Goal: Find contact information: Find contact information

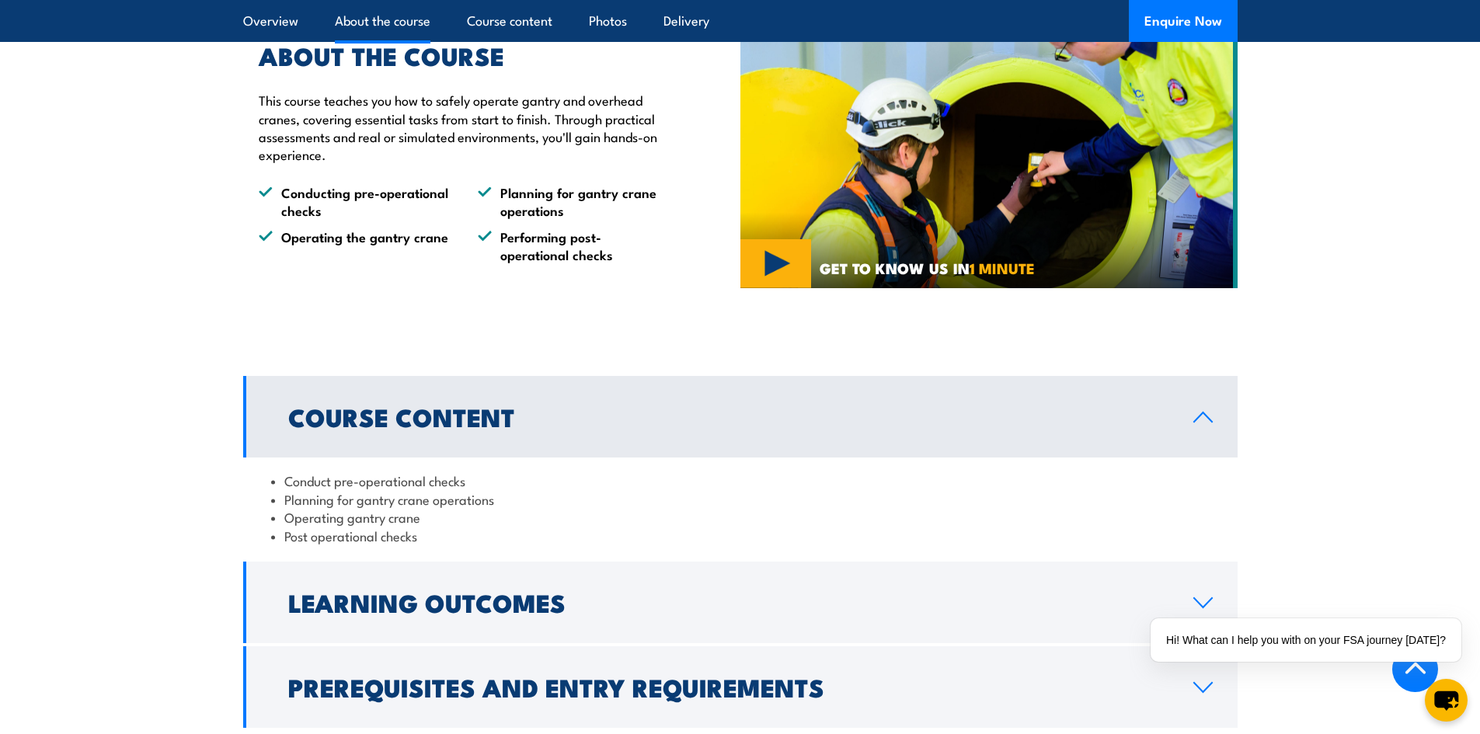
scroll to position [1087, 0]
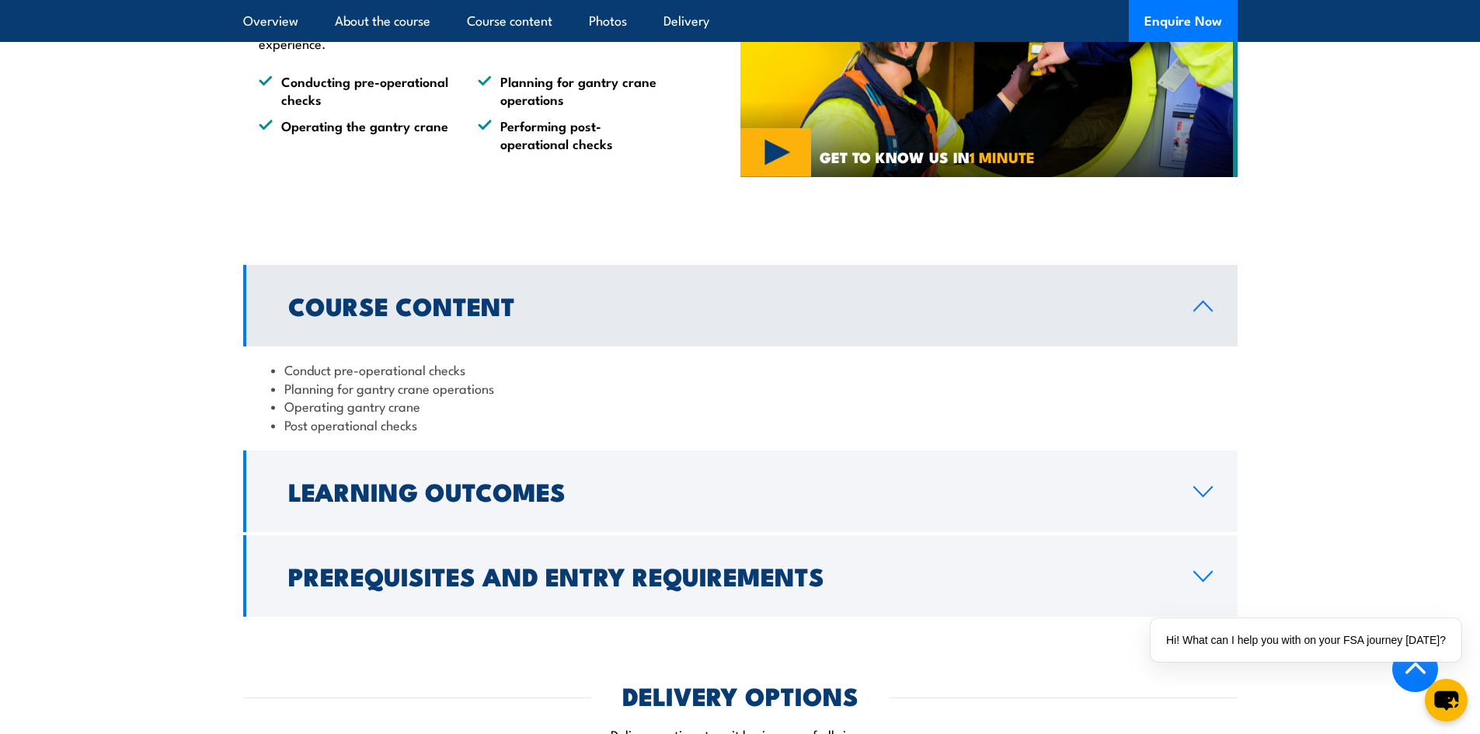
click at [830, 431] on div "Conduct pre-operational checks Planning for gantry crane operations Operating g…" at bounding box center [740, 396] width 994 height 101
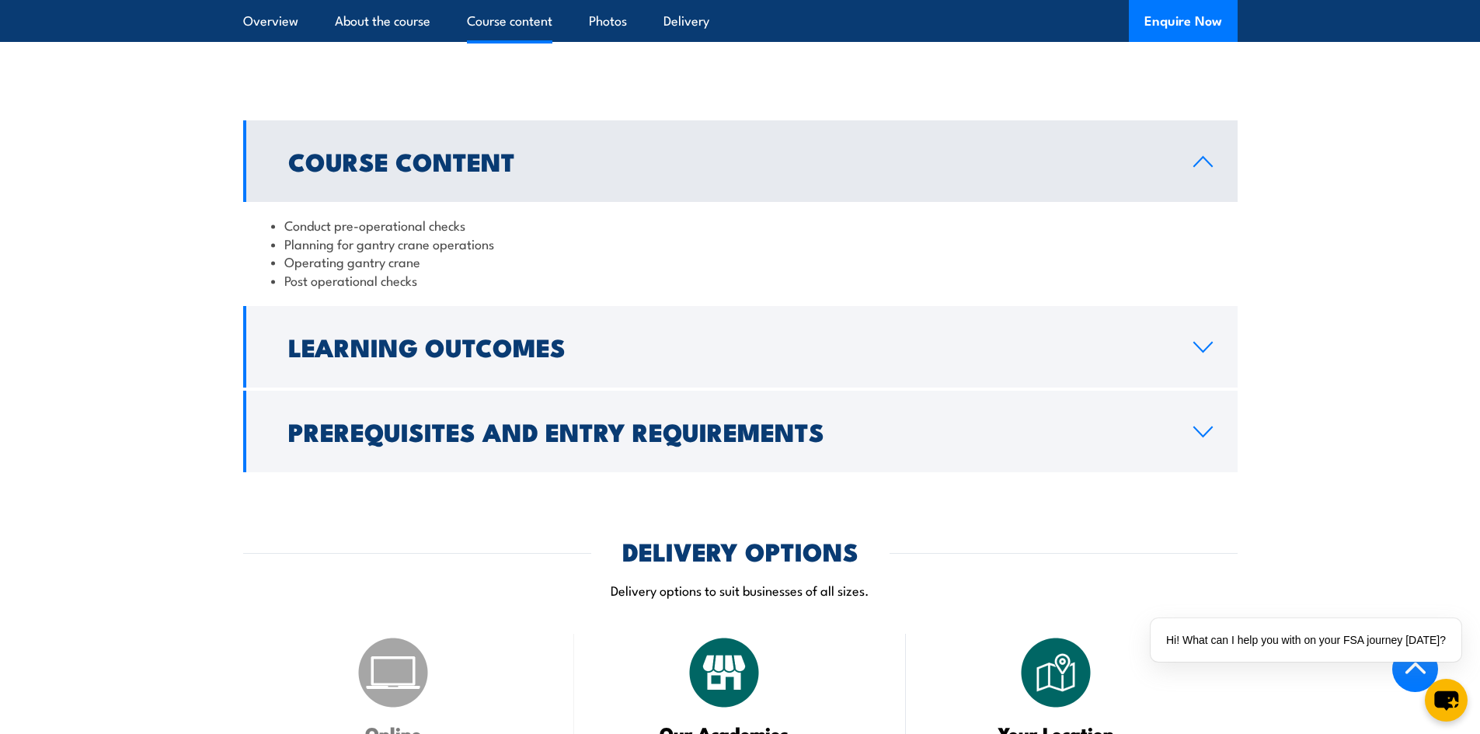
scroll to position [1243, 0]
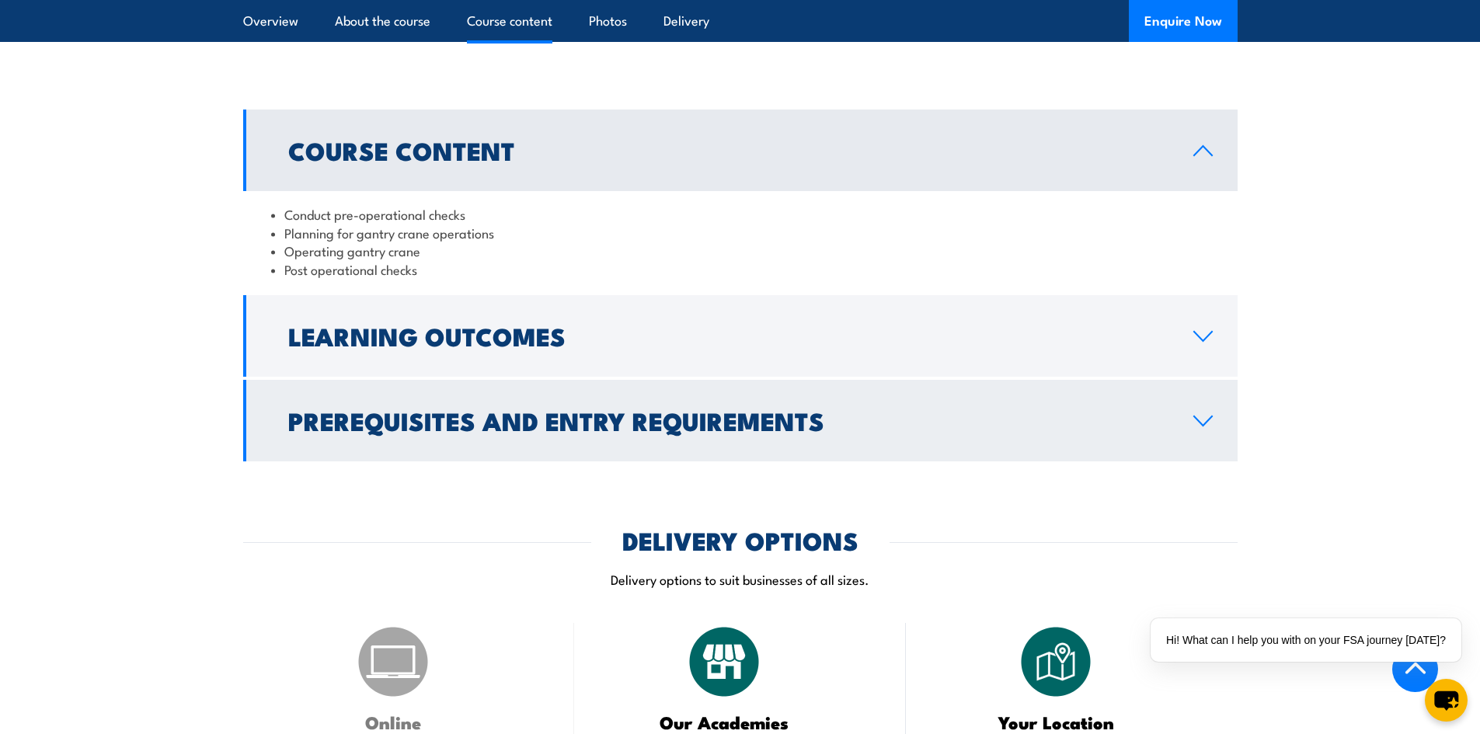
click at [839, 424] on h2 "Prerequisites and Entry Requirements" at bounding box center [728, 420] width 880 height 22
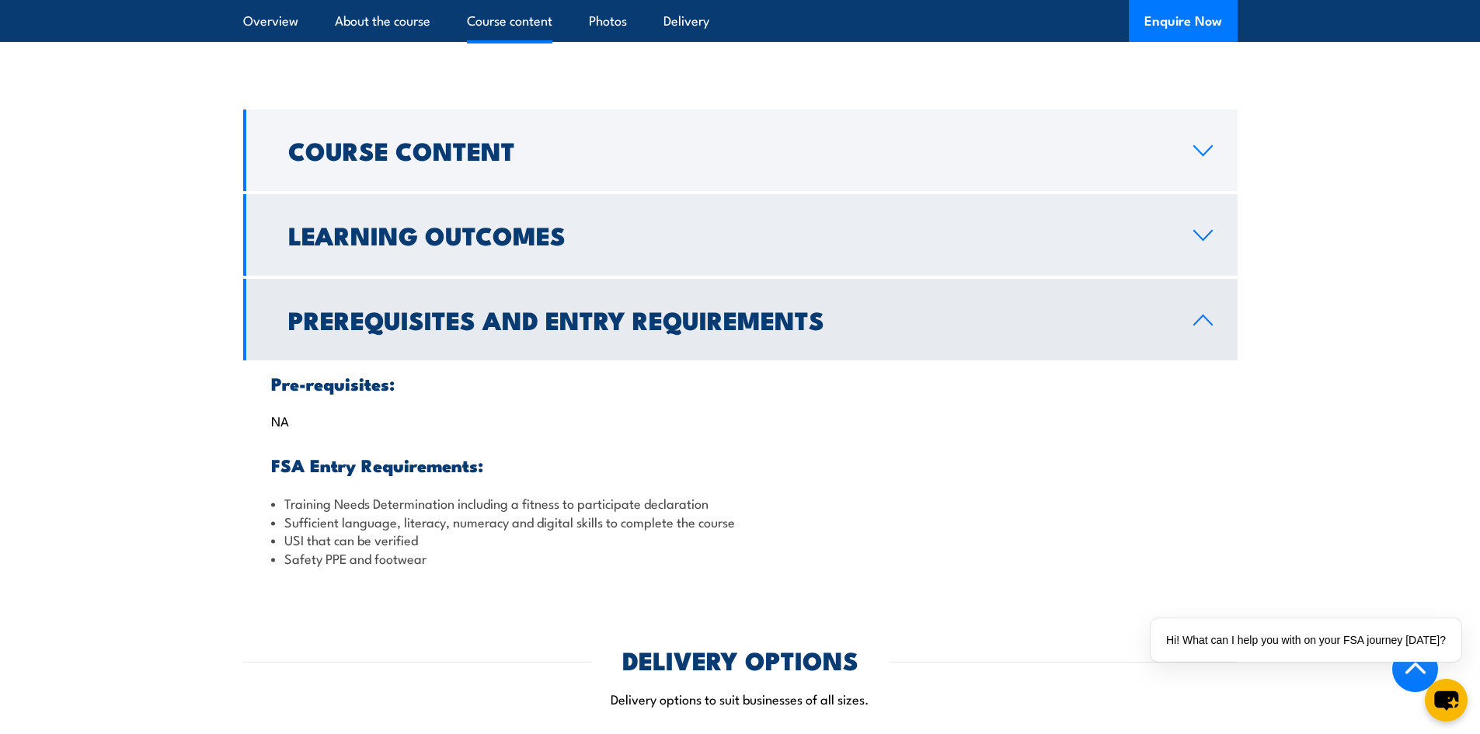
click at [643, 242] on h2 "Learning Outcomes" at bounding box center [728, 235] width 880 height 22
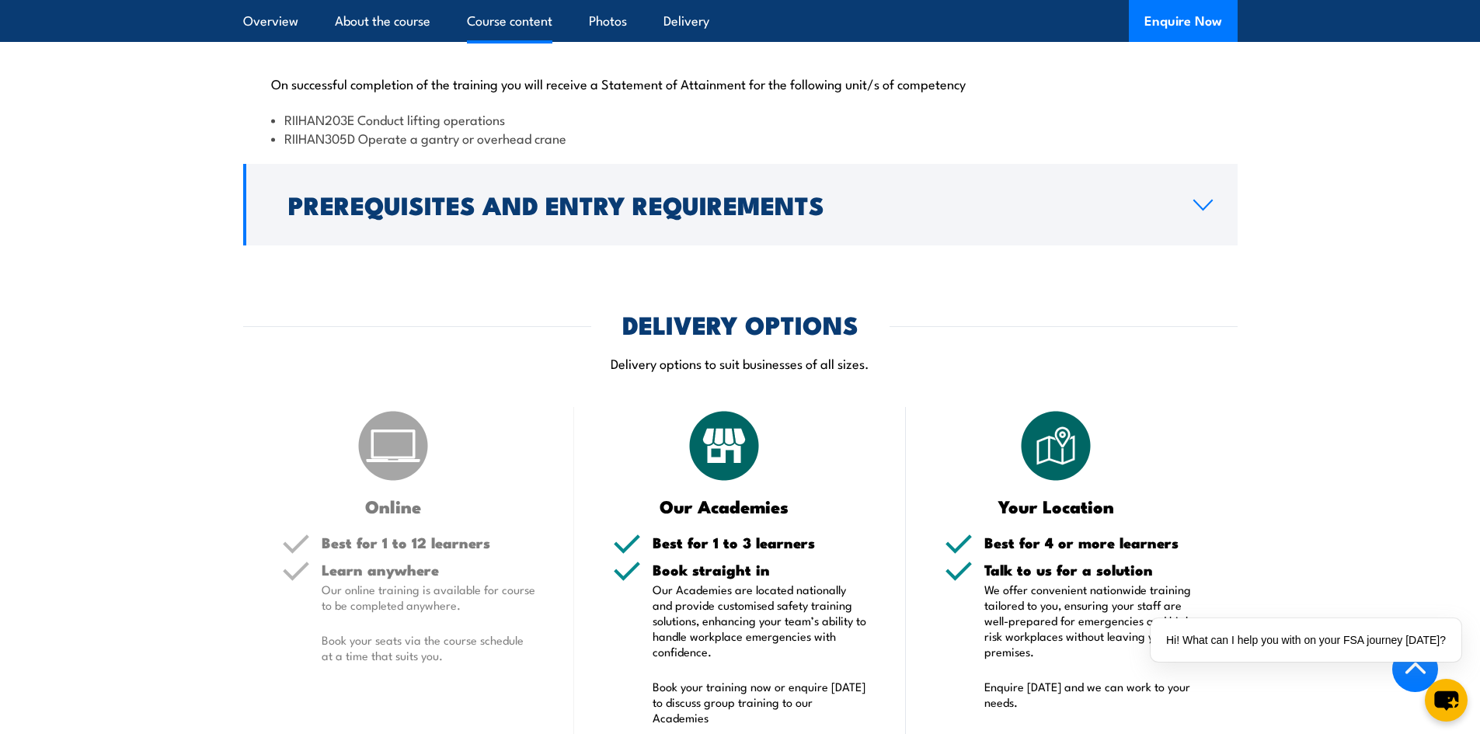
scroll to position [1709, 0]
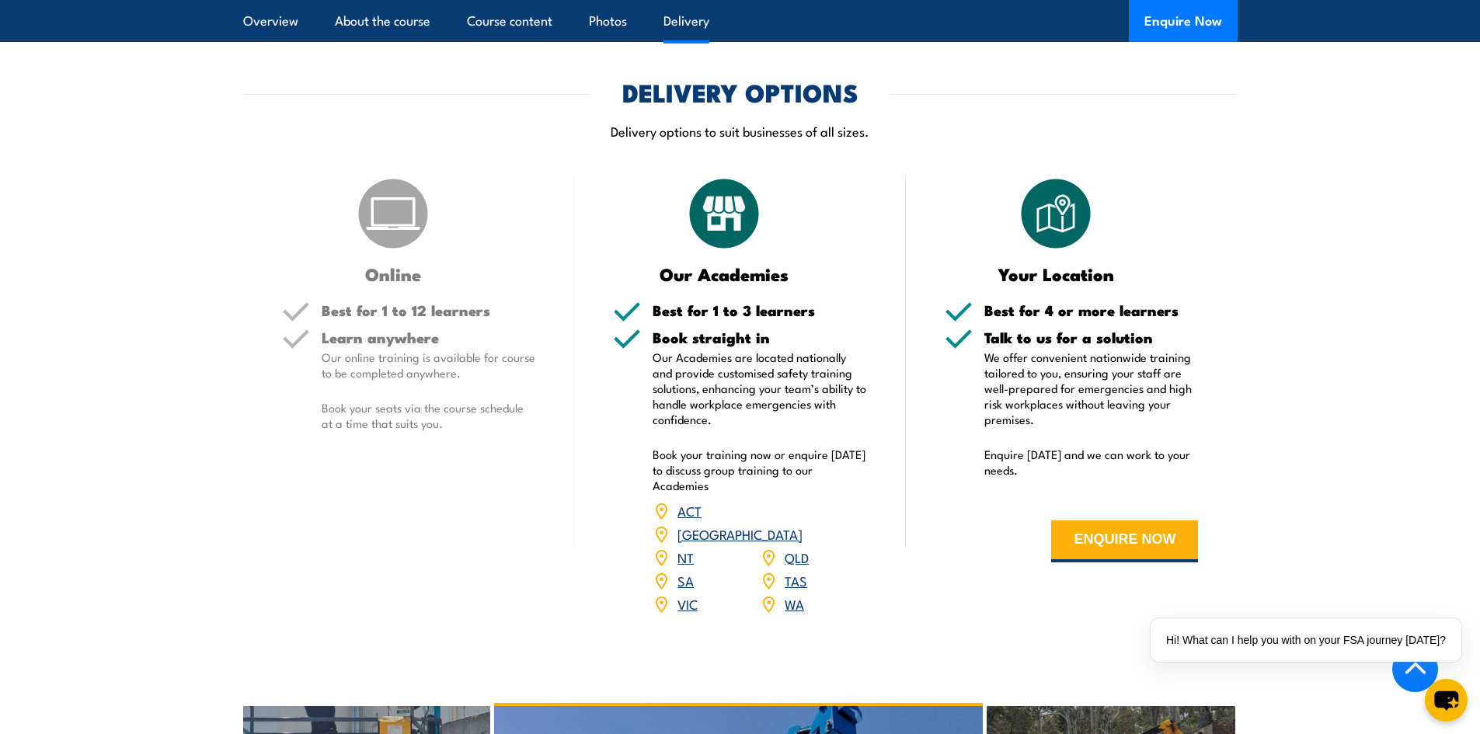
click at [790, 524] on link "[GEOGRAPHIC_DATA]" at bounding box center [739, 533] width 125 height 19
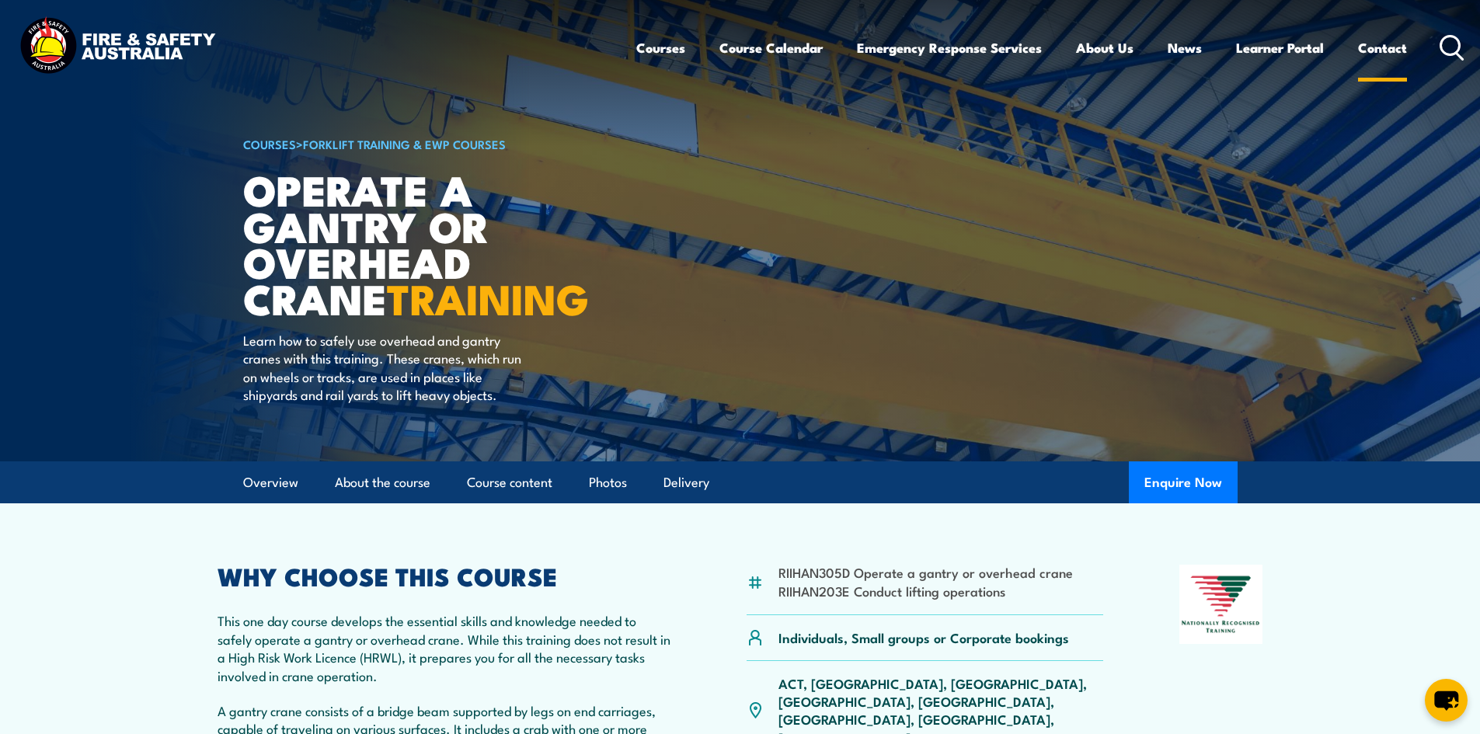
drag, startPoint x: 1354, startPoint y: 48, endPoint x: 1369, endPoint y: 51, distance: 15.1
click at [1355, 49] on ul "Courses Course Calendar Emergency Response Services Services Overview Emergency…" at bounding box center [1021, 47] width 770 height 41
click at [1369, 51] on link "Contact" at bounding box center [1382, 47] width 49 height 41
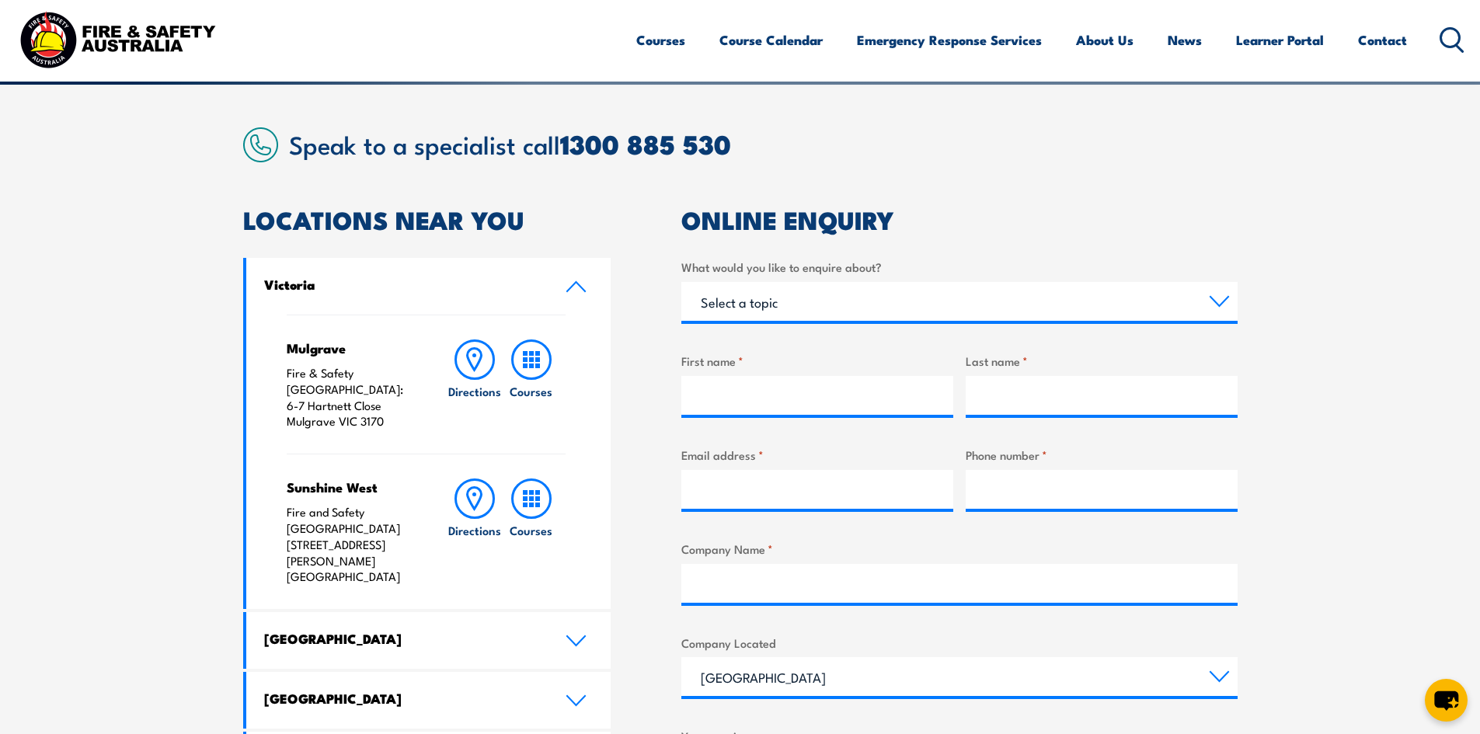
scroll to position [544, 0]
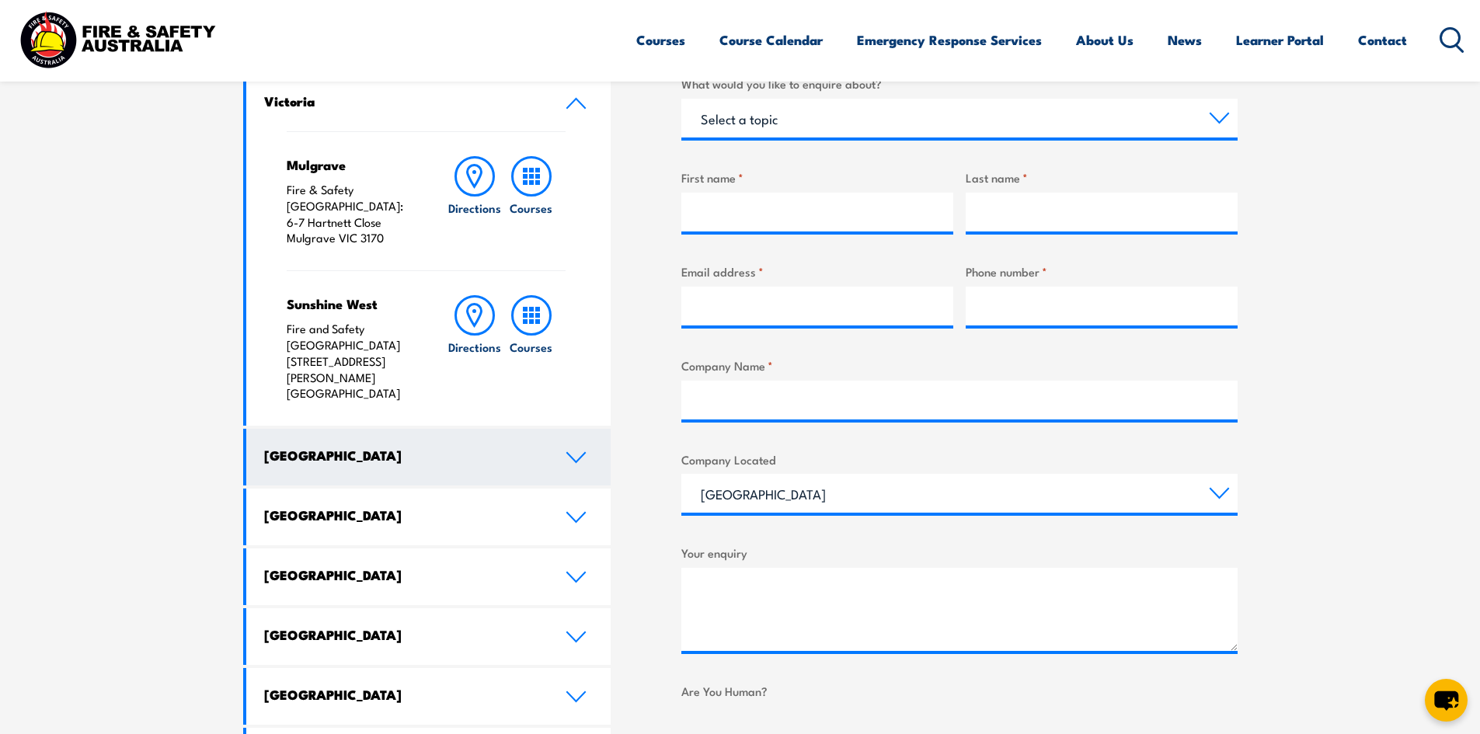
click at [494, 429] on link "New South Wales" at bounding box center [428, 457] width 365 height 57
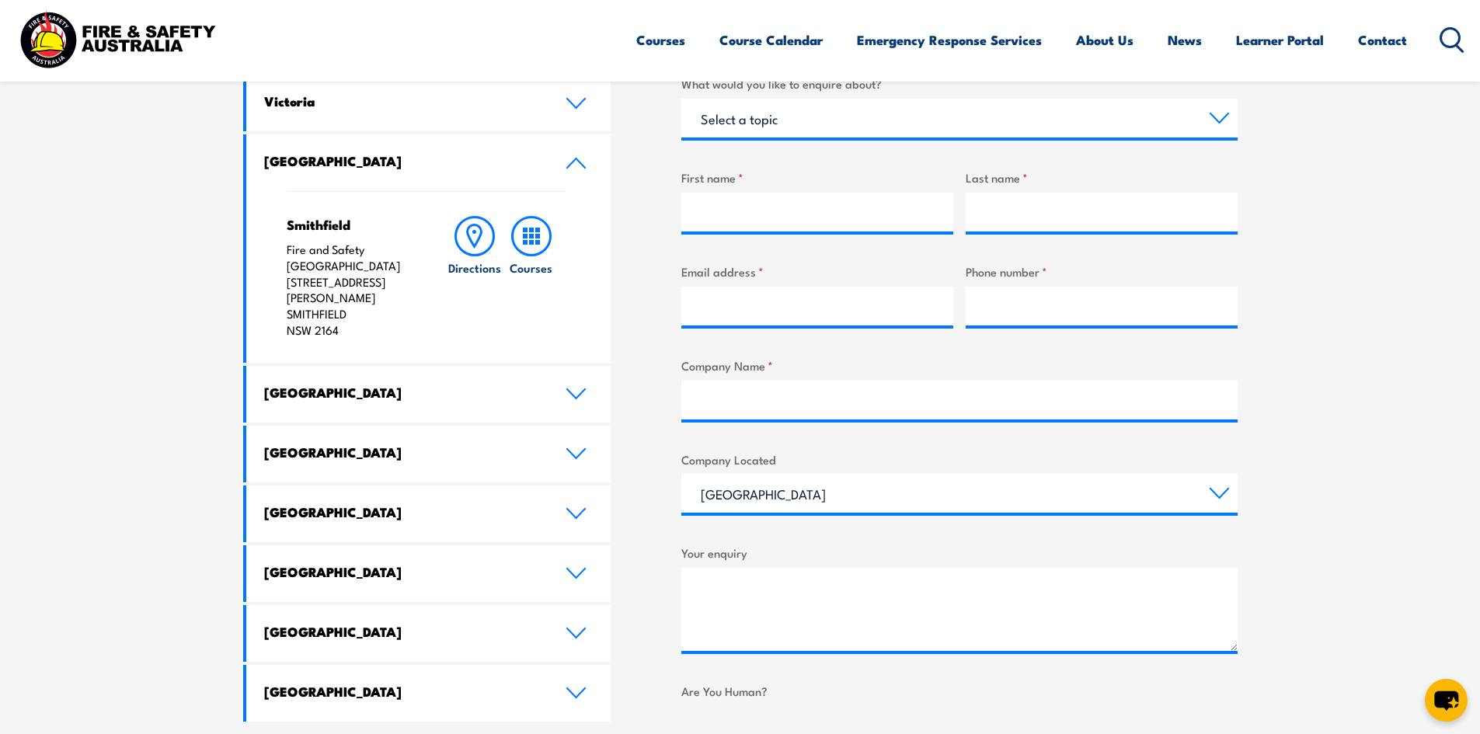
drag, startPoint x: 369, startPoint y: 304, endPoint x: 266, endPoint y: 255, distance: 114.3
click at [266, 255] on div "Smithfield Fire and Safety Australia Unit 1, 747 The Horsley Drive SMITHFIELD N…" at bounding box center [428, 277] width 365 height 172
copy p "Fire and Safety Australia Unit 1, 747 The Horsley Drive SMITHFIELD"
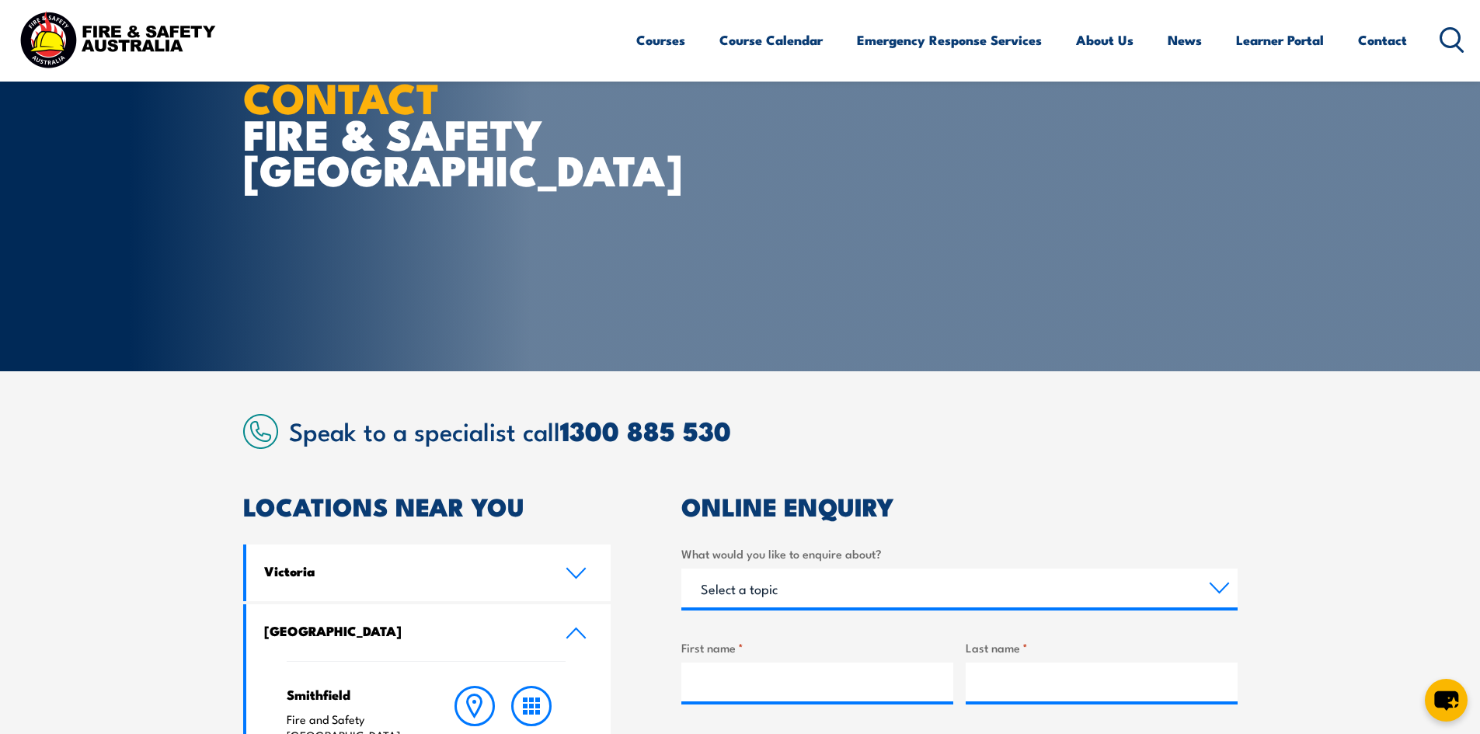
scroll to position [0, 0]
